Goal: Communication & Community: Answer question/provide support

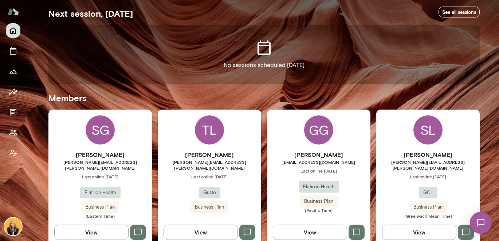
scroll to position [135, 0]
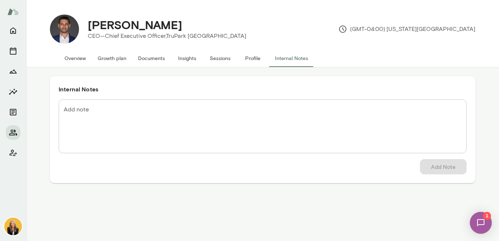
click at [482, 226] on img at bounding box center [481, 223] width 30 height 30
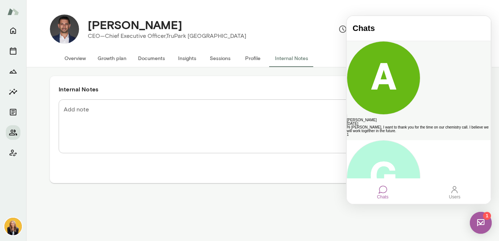
click at [432, 126] on div "Hi Leah, I want to thank you for the time on our chemistry call. I believe we w…" at bounding box center [419, 129] width 144 height 7
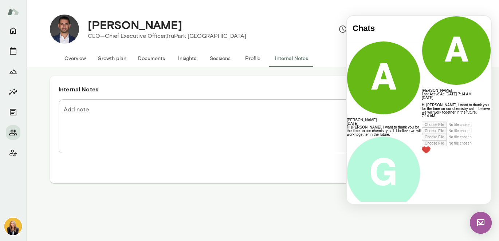
click at [422, 102] on button "button" at bounding box center [424, 102] width 4 height 1
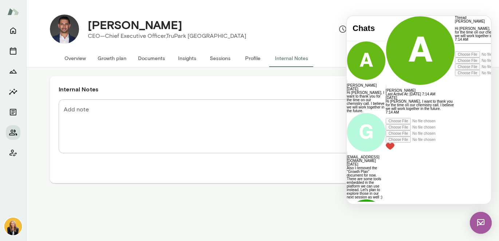
click at [455, 38] on p "Hi Leah, I want to thank you for the time on our chemistry call. I believe we w…" at bounding box center [489, 32] width 69 height 11
drag, startPoint x: 446, startPoint y: 166, endPoint x: 443, endPoint y: 151, distance: 15.6
click at [455, 42] on div at bounding box center [489, 42] width 69 height 0
click at [455, 38] on p "Hi Leah, I want to thank you for the time on our chemistry call. I believe we w…" at bounding box center [489, 32] width 69 height 11
click at [457, 38] on p "Hi Leah, I want to thank you for the time on our chemistry call. I believe we w…" at bounding box center [489, 32] width 69 height 11
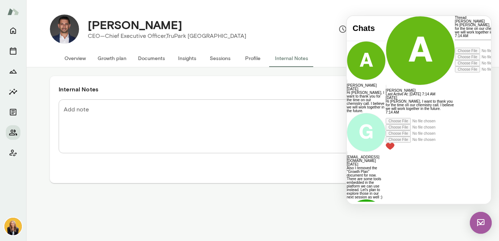
click at [482, 223] on img at bounding box center [481, 223] width 22 height 22
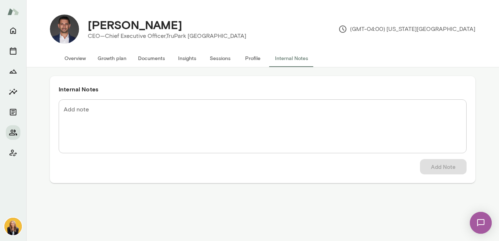
click at [481, 222] on img at bounding box center [481, 223] width 30 height 30
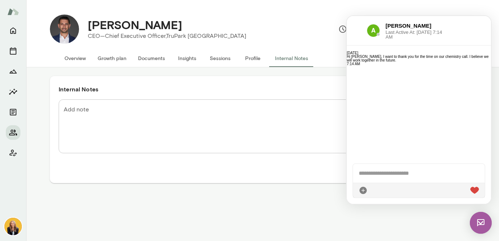
click at [382, 174] on div at bounding box center [419, 173] width 132 height 19
drag, startPoint x: 187, startPoint y: 194, endPoint x: 184, endPoint y: 191, distance: 3.9
click at [187, 193] on div "Internal Notes Add note * Add note Add Note" at bounding box center [262, 154] width 473 height 174
click at [12, 29] on icon "Home" at bounding box center [13, 30] width 9 height 9
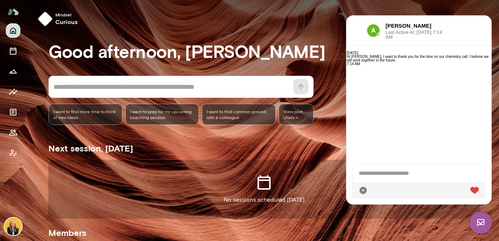
click at [378, 174] on div at bounding box center [419, 173] width 132 height 19
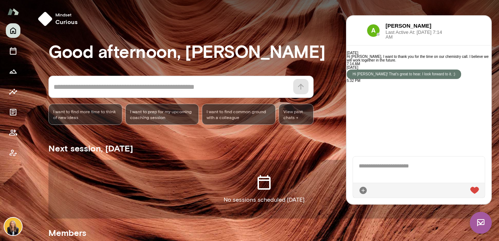
scroll to position [20, 0]
